Goal: Use online tool/utility: Utilize a website feature to perform a specific function

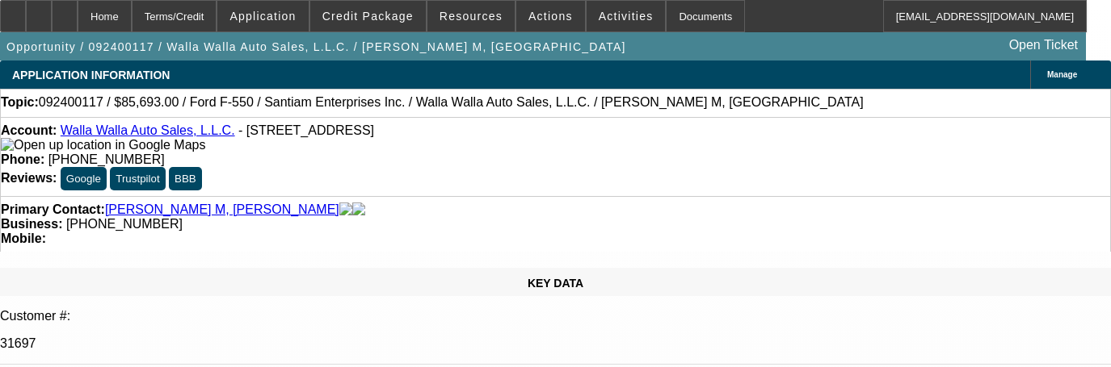
select select "0"
select select "2"
select select "0.1"
select select "4"
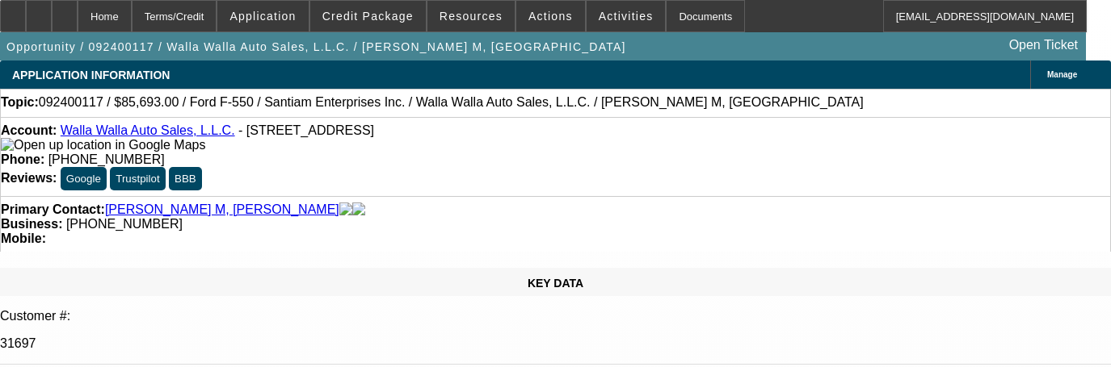
select select "0"
select select "2"
select select "0.1"
select select "4"
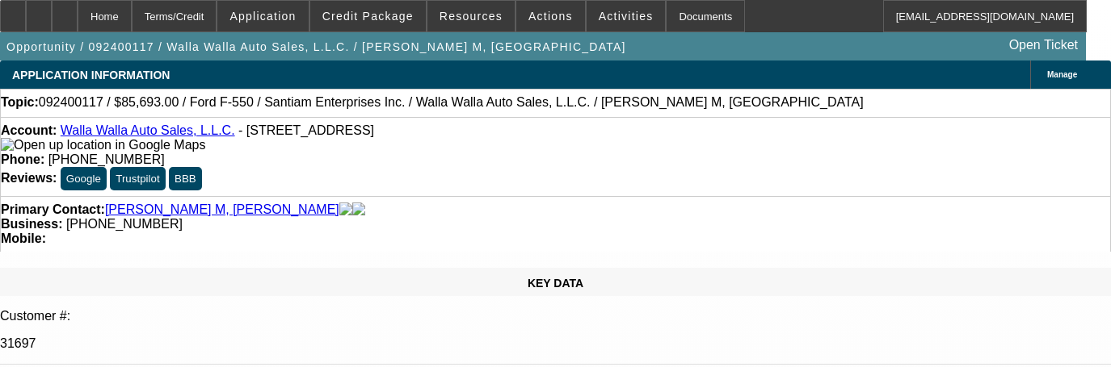
select select "0"
select select "2"
select select "0.1"
select select "4"
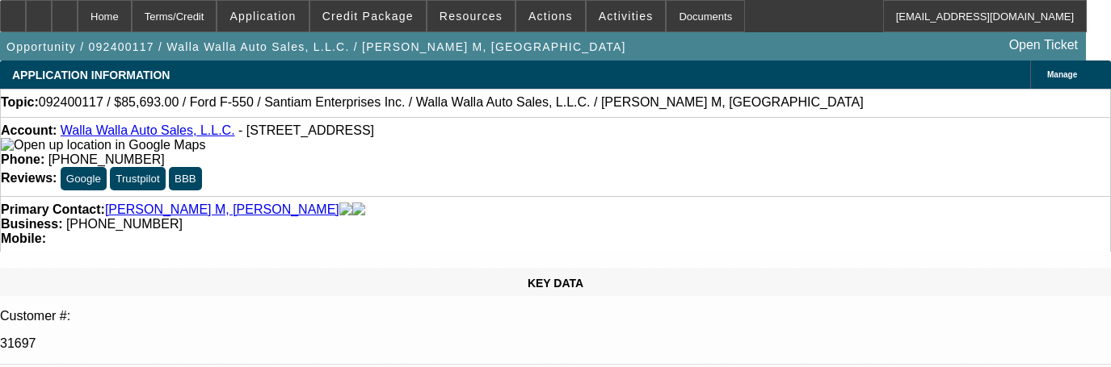
select select "0"
select select "2"
select select "0.1"
select select "4"
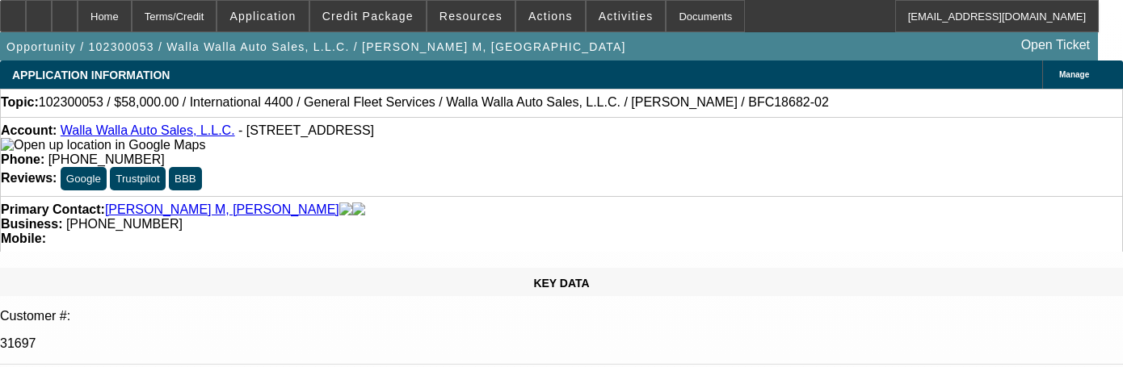
select select "0"
select select "2"
select select "0.1"
select select "4"
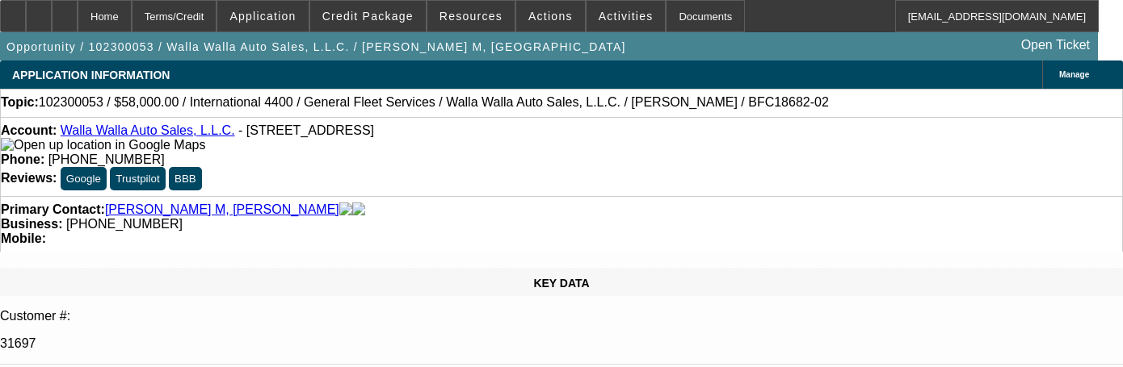
select select "0"
select select "2"
select select "0.1"
select select "4"
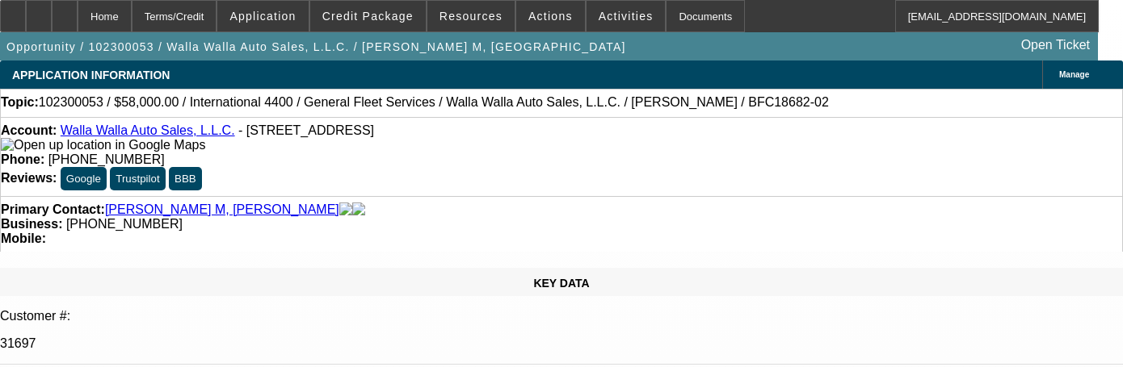
select select "0"
select select "2"
select select "0.1"
select select "4"
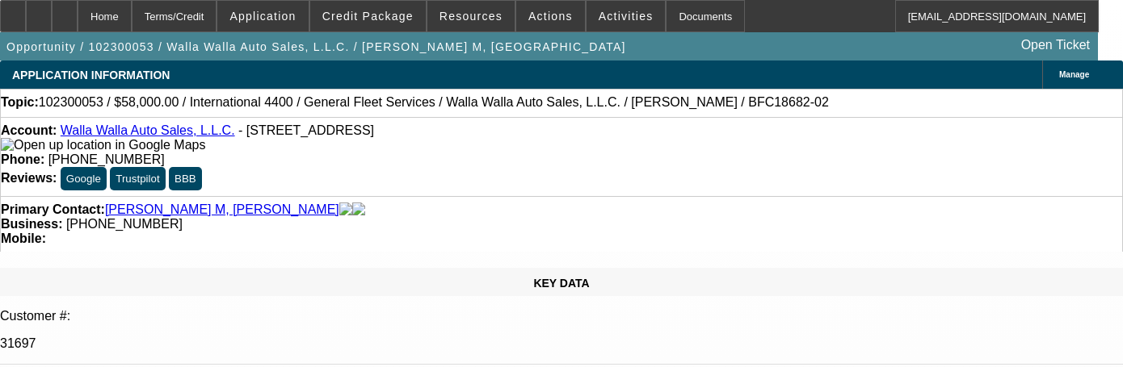
select select "0"
select select "2"
select select "0.1"
select select "4"
